Goal: Task Accomplishment & Management: Use online tool/utility

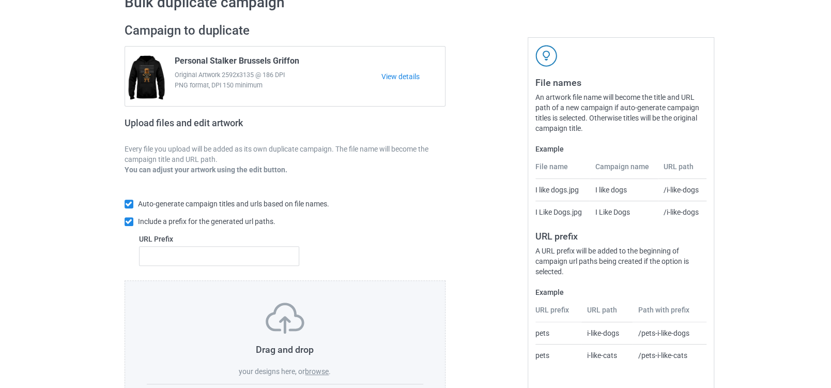
scroll to position [113, 0]
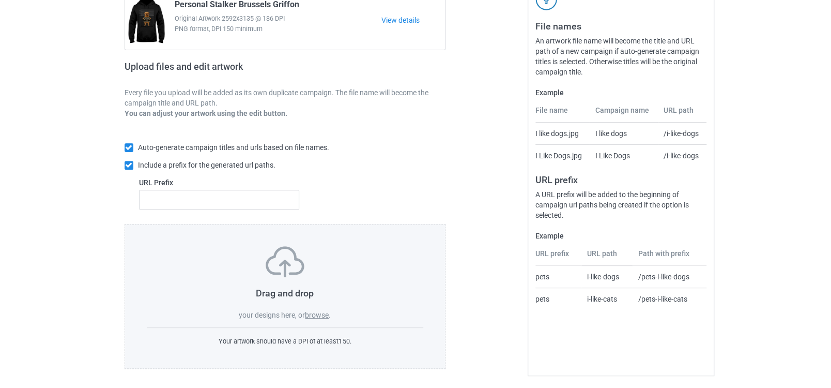
click at [321, 315] on label "browse" at bounding box center [317, 315] width 24 height 8
click at [0, 0] on input "browse" at bounding box center [0, 0] width 0 height 0
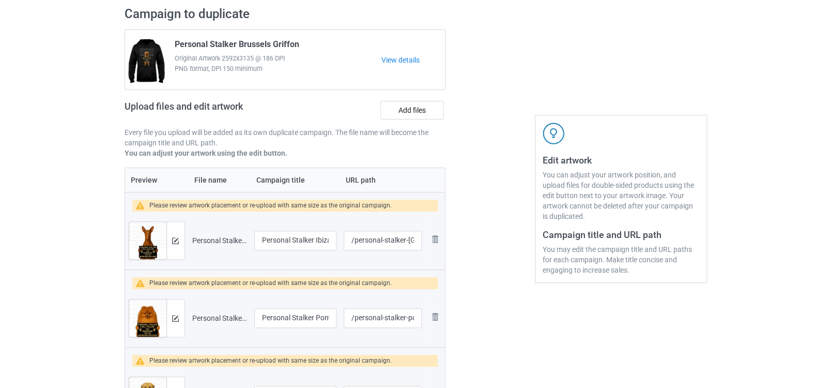
scroll to position [55, 0]
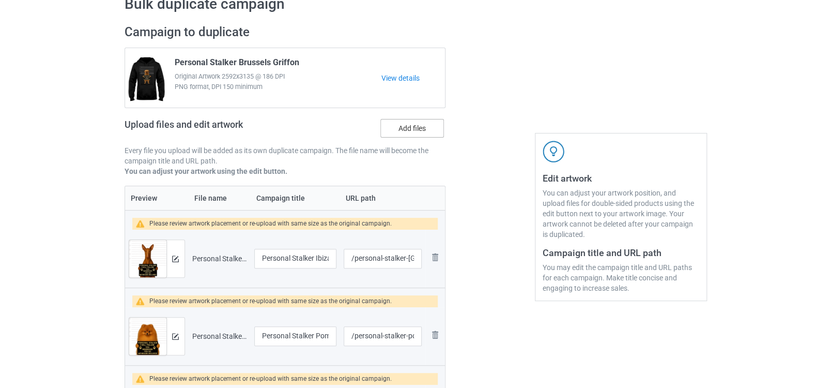
click at [411, 121] on label "Add files" at bounding box center [412, 128] width 64 height 19
click at [0, 0] on input "Add files" at bounding box center [0, 0] width 0 height 0
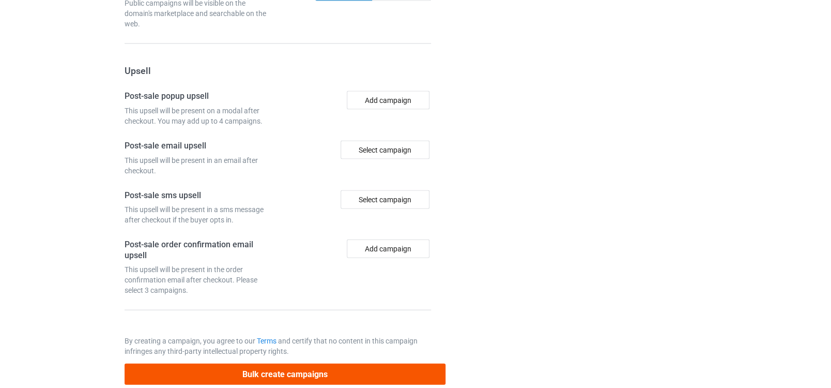
scroll to position [1171, 0]
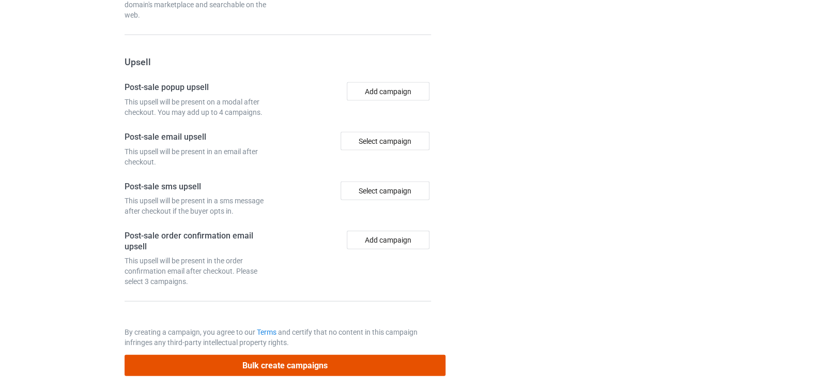
click at [257, 355] on button "Bulk create campaigns" at bounding box center [285, 365] width 321 height 21
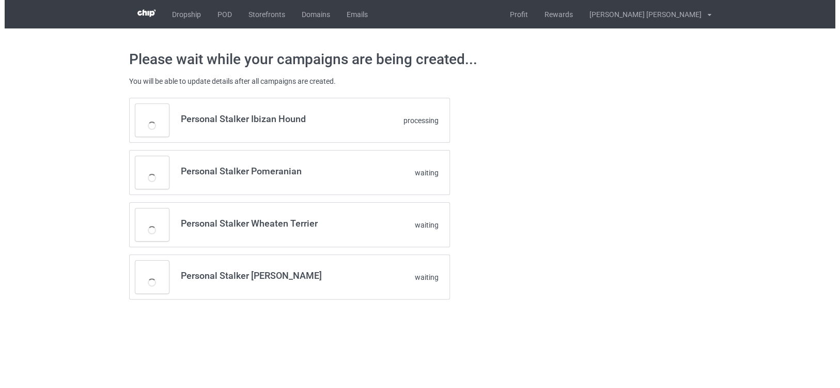
scroll to position [0, 0]
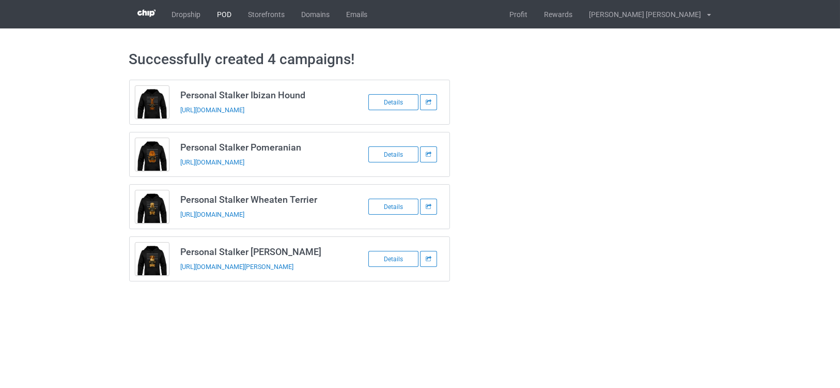
click at [220, 12] on link "POD" at bounding box center [224, 14] width 31 height 28
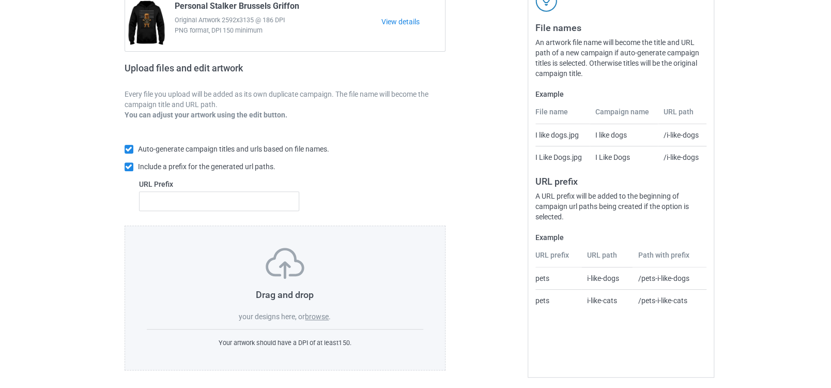
scroll to position [113, 0]
click at [320, 311] on label "browse" at bounding box center [317, 315] width 24 height 8
click at [0, 0] on input "browse" at bounding box center [0, 0] width 0 height 0
click at [316, 313] on label "browse" at bounding box center [317, 315] width 24 height 8
click at [0, 0] on input "browse" at bounding box center [0, 0] width 0 height 0
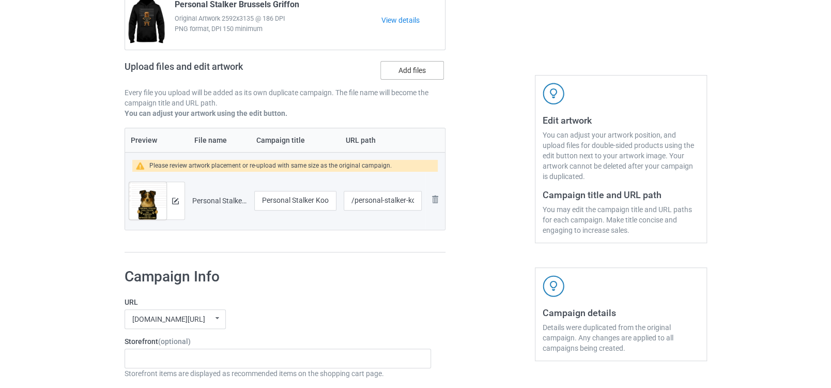
click at [403, 74] on label "Add files" at bounding box center [412, 70] width 64 height 19
click at [0, 0] on input "Add files" at bounding box center [0, 0] width 0 height 0
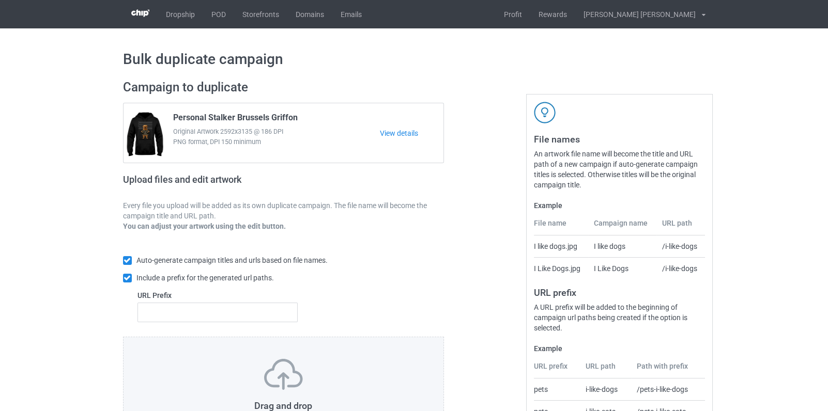
scroll to position [57, 0]
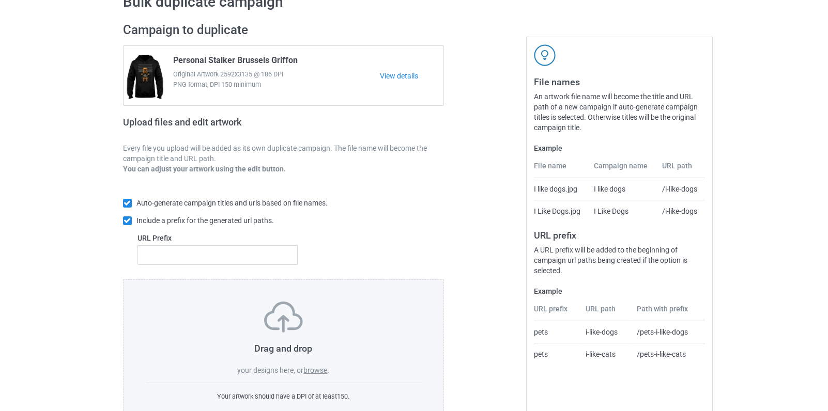
click at [311, 370] on label "browse" at bounding box center [315, 370] width 24 height 8
click at [0, 0] on input "browse" at bounding box center [0, 0] width 0 height 0
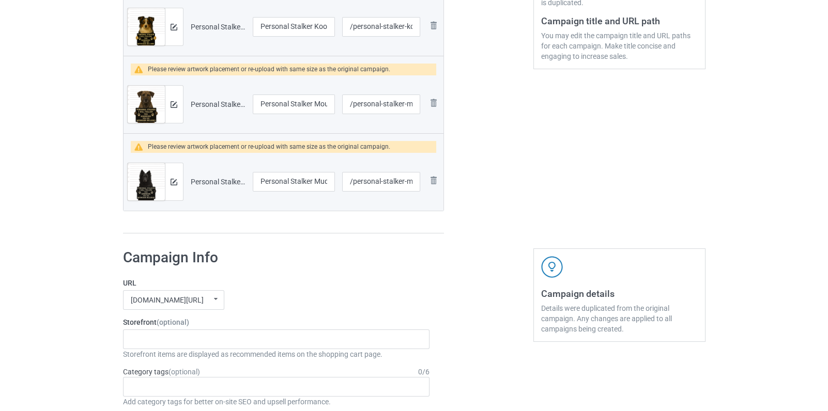
scroll to position [0, 0]
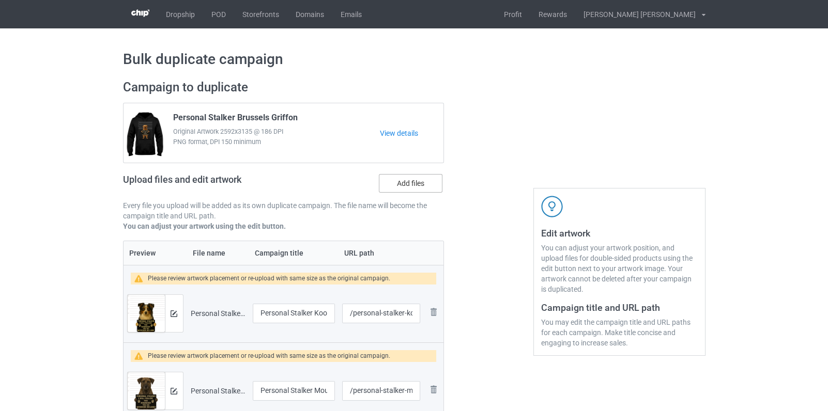
click at [414, 174] on label "Add files" at bounding box center [411, 183] width 64 height 19
click at [0, 0] on input "Add files" at bounding box center [0, 0] width 0 height 0
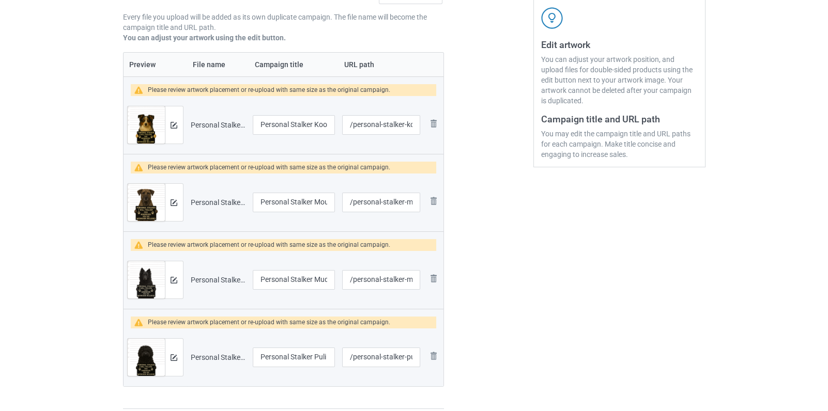
scroll to position [57, 0]
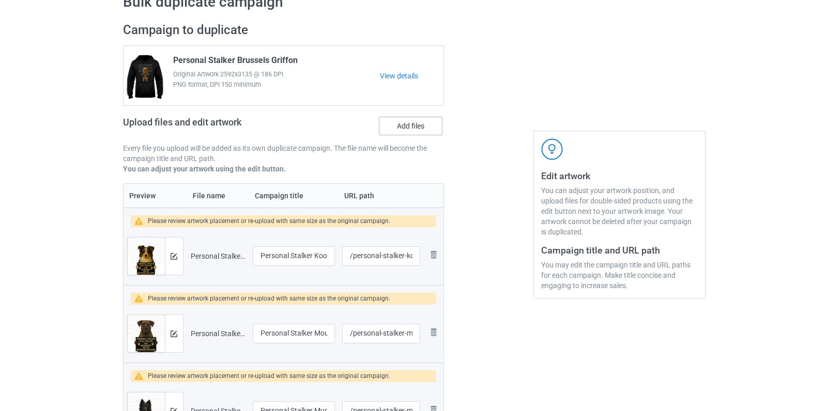
click at [417, 129] on label "Add files" at bounding box center [411, 126] width 64 height 19
click at [0, 0] on input "Add files" at bounding box center [0, 0] width 0 height 0
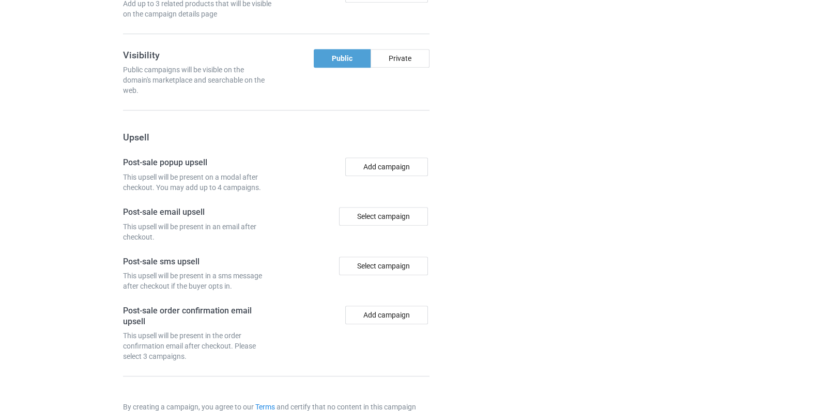
scroll to position [1225, 0]
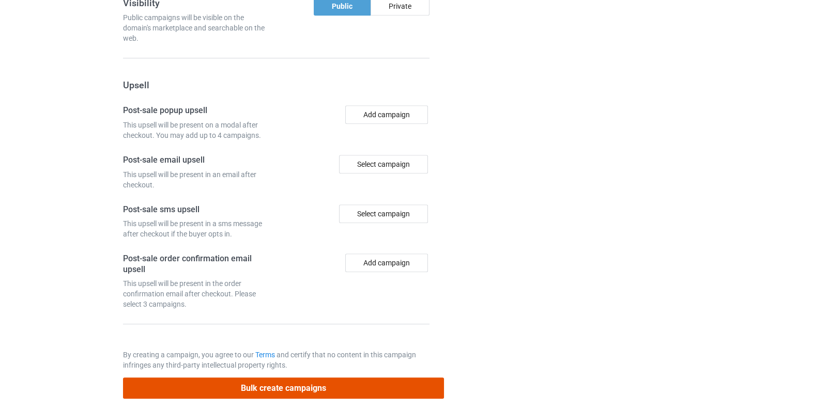
click at [278, 378] on button "Bulk create campaigns" at bounding box center [283, 388] width 321 height 21
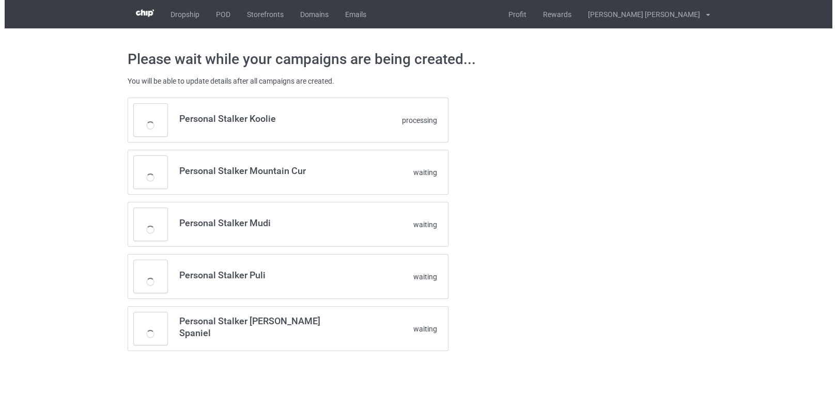
scroll to position [0, 0]
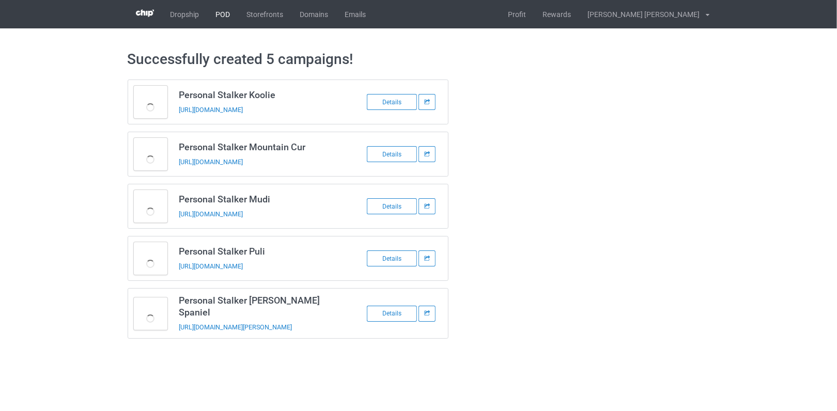
click at [210, 12] on link "POD" at bounding box center [223, 14] width 31 height 28
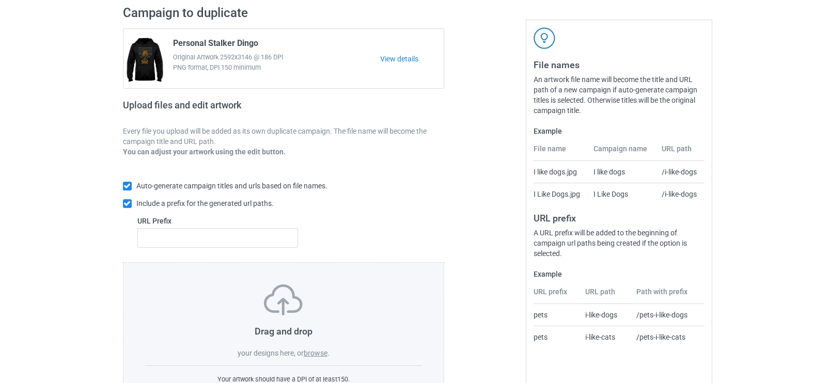
scroll to position [117, 0]
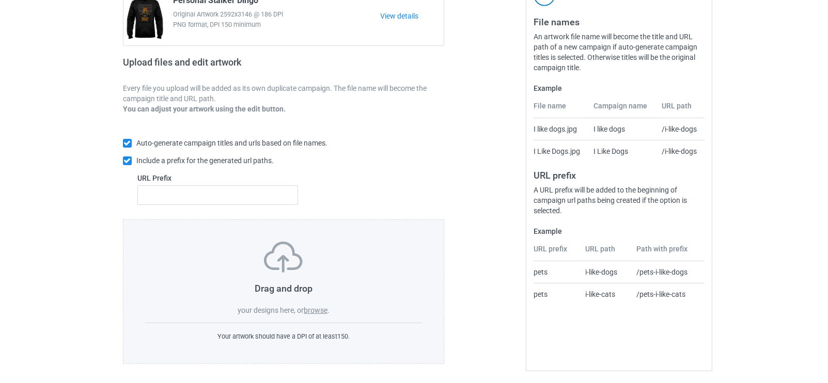
click at [317, 308] on label "browse" at bounding box center [316, 310] width 24 height 8
click at [0, 0] on input "browse" at bounding box center [0, 0] width 0 height 0
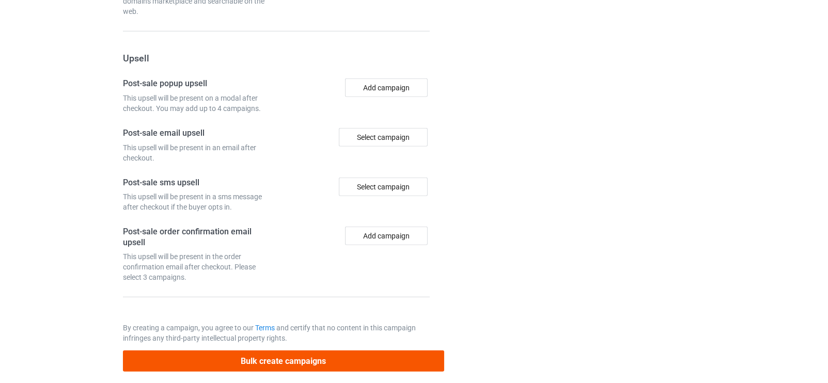
scroll to position [943, 0]
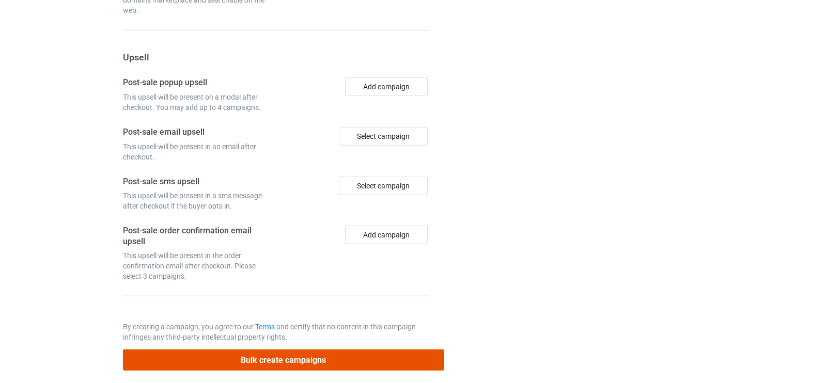
click at [320, 354] on button "Bulk create campaigns" at bounding box center [283, 360] width 321 height 21
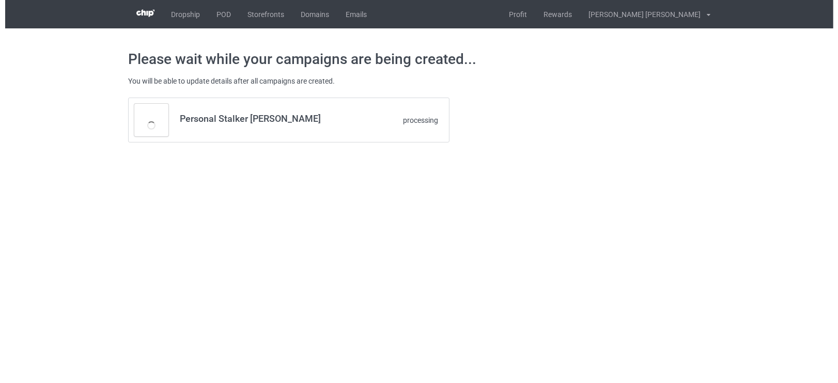
scroll to position [0, 0]
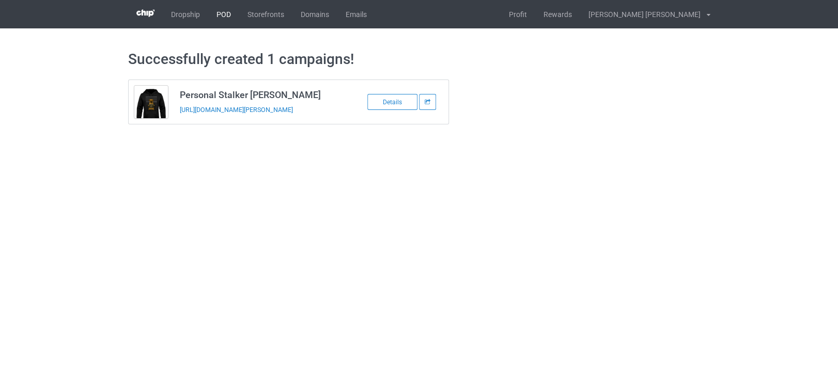
click at [218, 12] on link "POD" at bounding box center [223, 14] width 31 height 28
